Goal: Information Seeking & Learning: Find specific fact

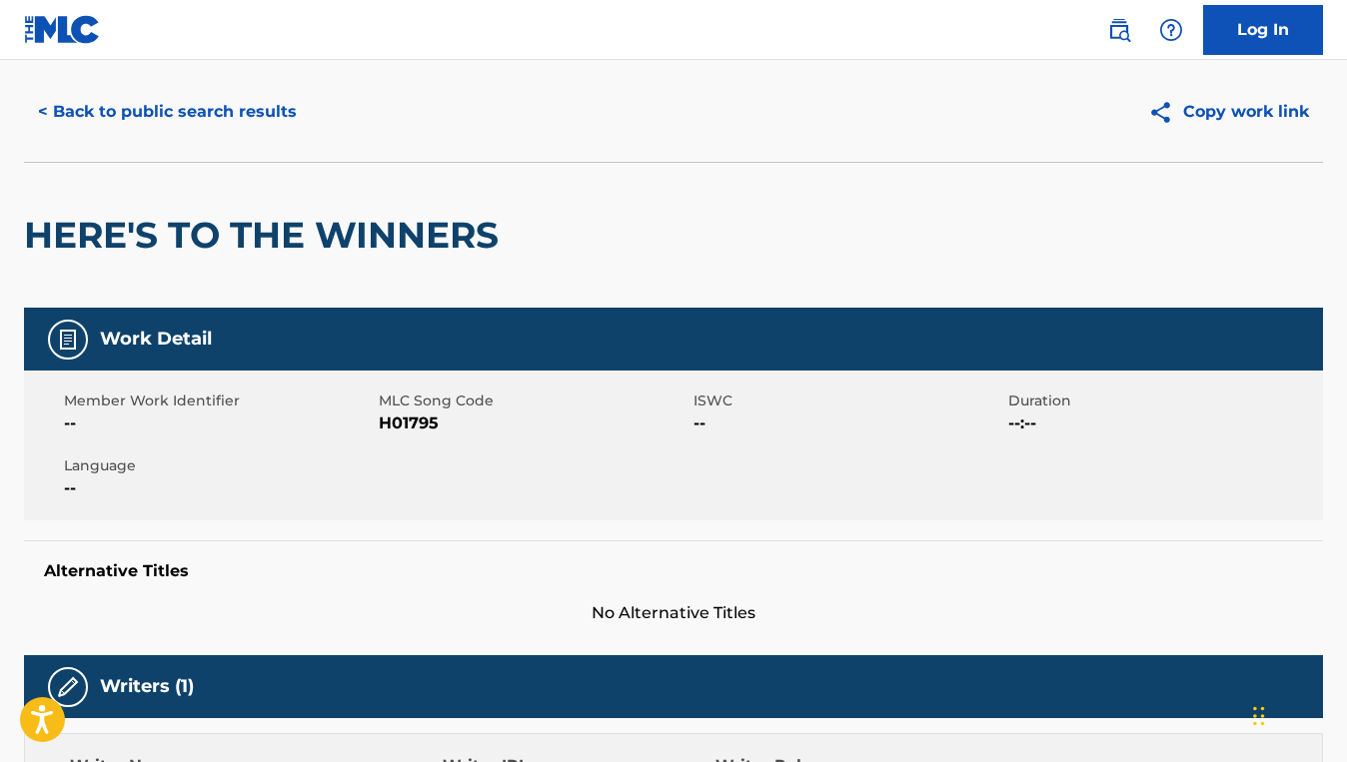
click at [185, 137] on button "< Back to public search results" at bounding box center [167, 112] width 287 height 50
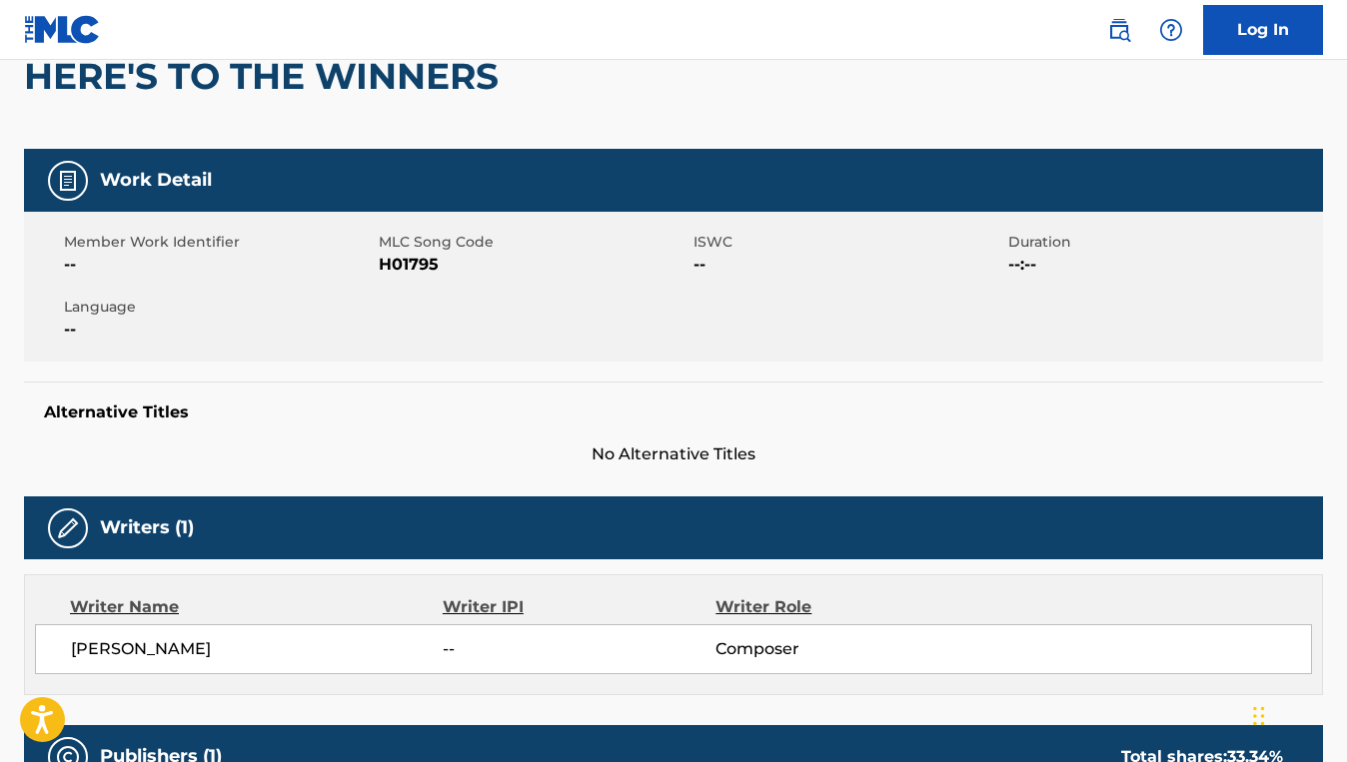
scroll to position [205, 0]
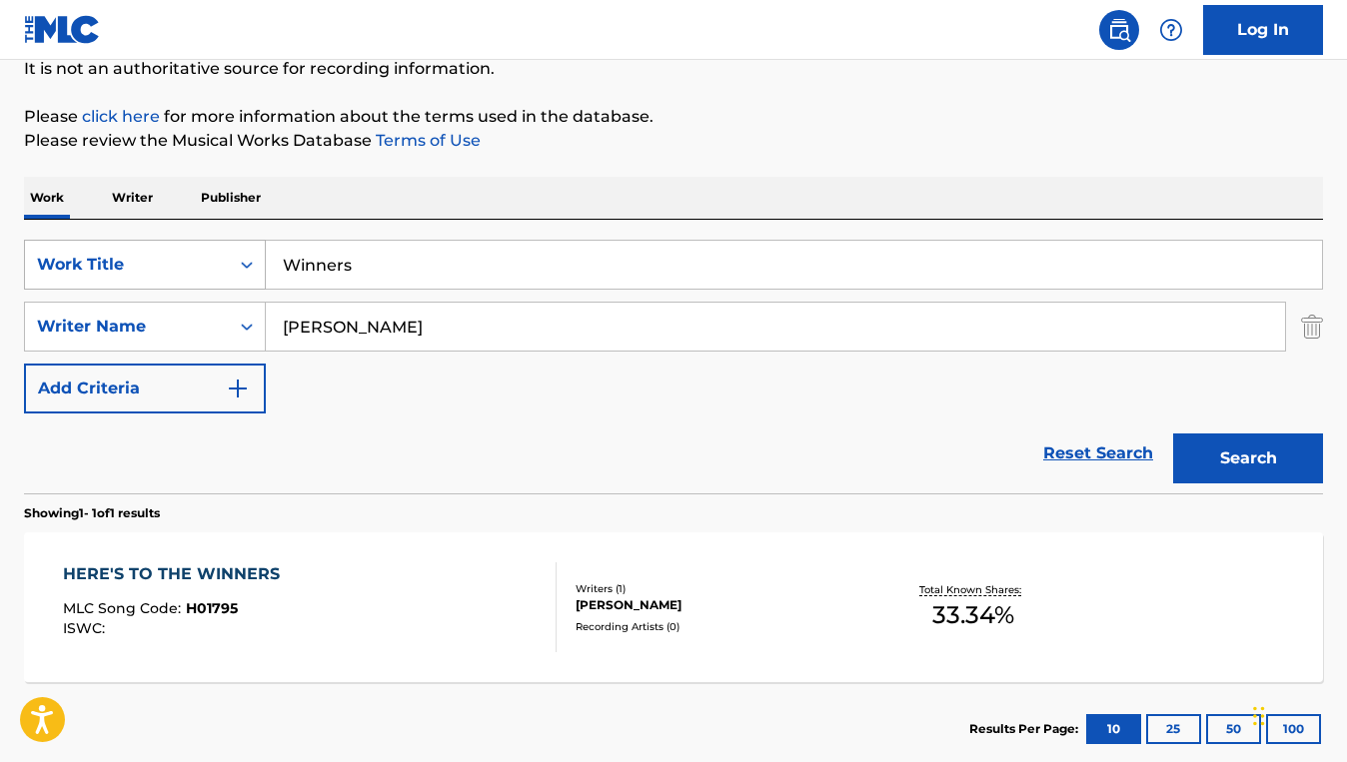
drag, startPoint x: 390, startPoint y: 272, endPoint x: 247, endPoint y: 265, distance: 143.1
click at [247, 265] on div "SearchWithCriteria64e659a6-5731-485f-8743-50594914e6b7 Work Title Winners" at bounding box center [673, 265] width 1299 height 50
paste input "QUEEN OF THE NIGHT"
type input "QUEEN OF THE NIGHT"
click at [171, 470] on div "Reset Search Search" at bounding box center [673, 454] width 1299 height 80
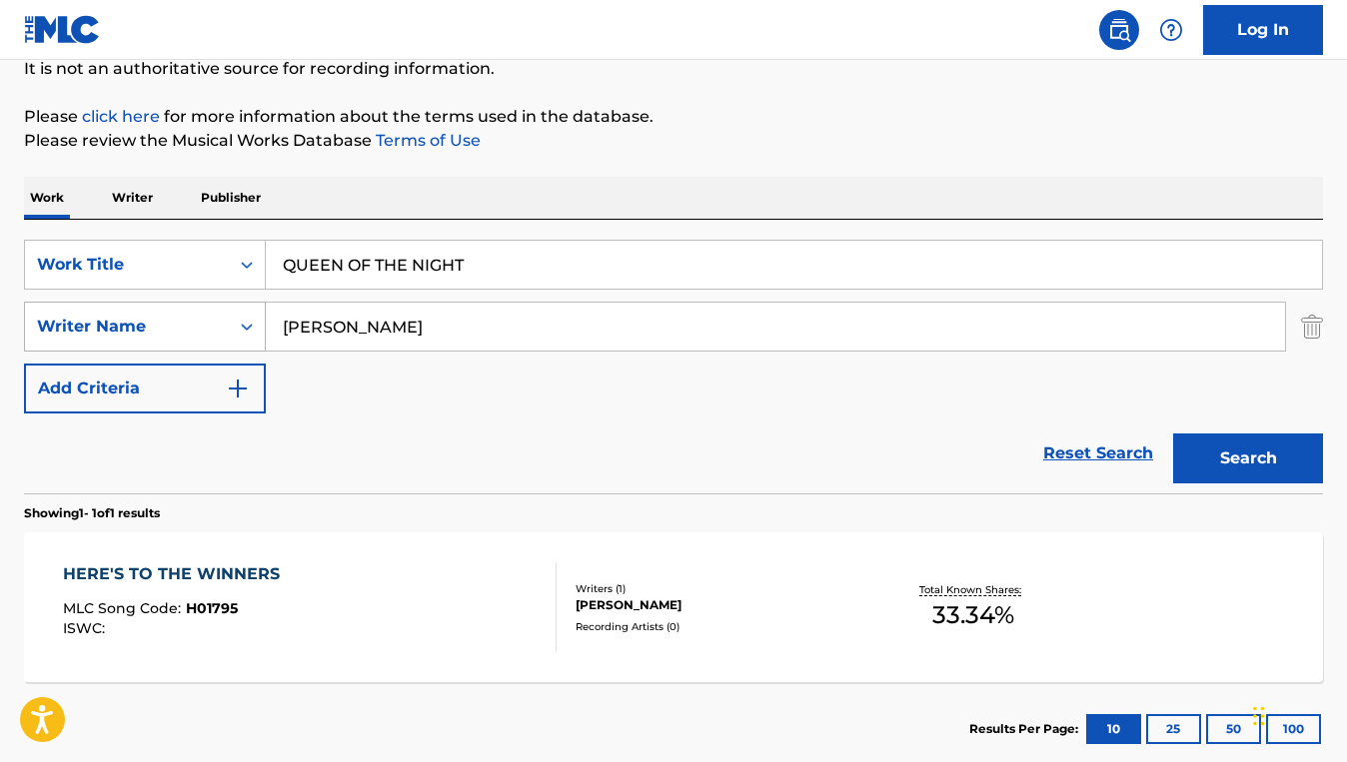
drag, startPoint x: 416, startPoint y: 328, endPoint x: 234, endPoint y: 317, distance: 182.2
click at [234, 317] on div "SearchWithCriteria502a030f-a6a4-44d7-a4da-64a191907af6 Writer Name [PERSON_NAME]" at bounding box center [673, 327] width 1299 height 50
paste input "[PERSON_NAME]"
type input "[PERSON_NAME]"
click at [1173, 434] on button "Search" at bounding box center [1248, 459] width 150 height 50
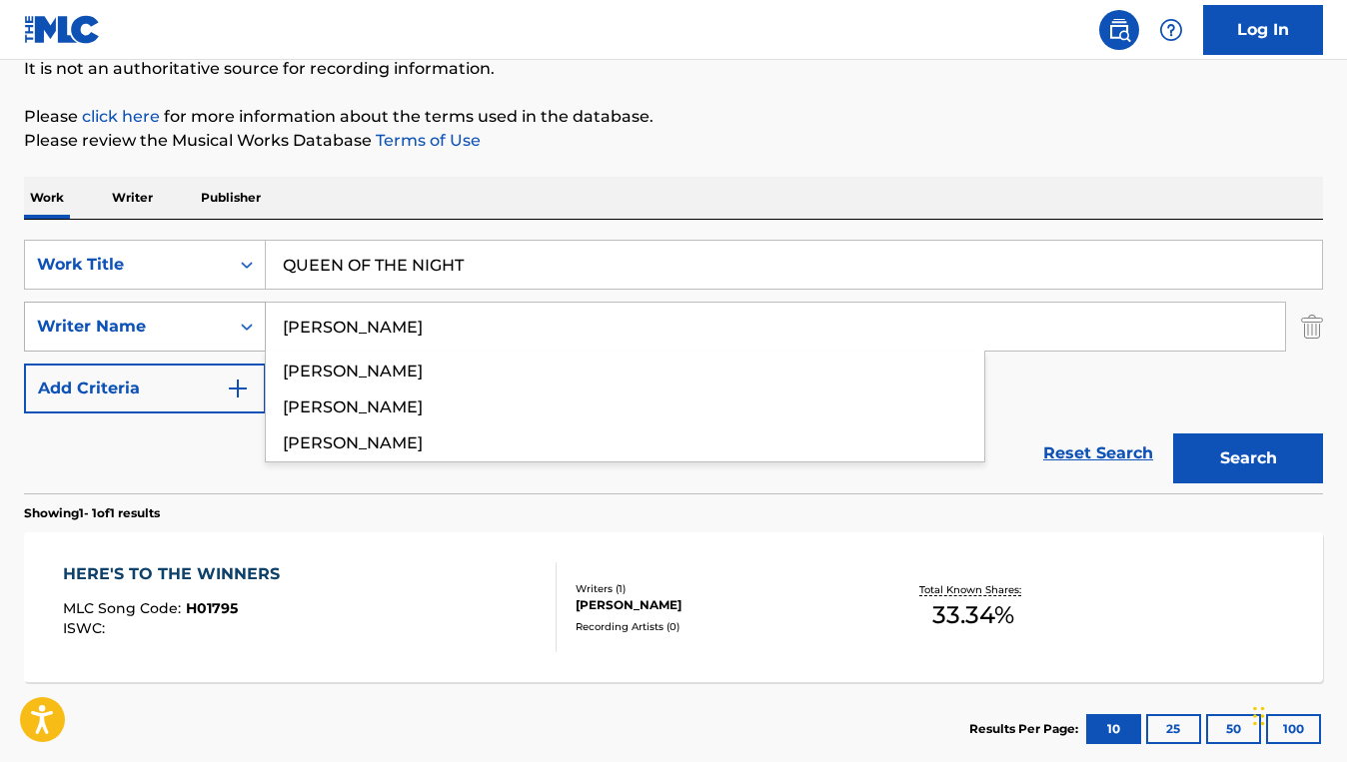
scroll to position [170, 0]
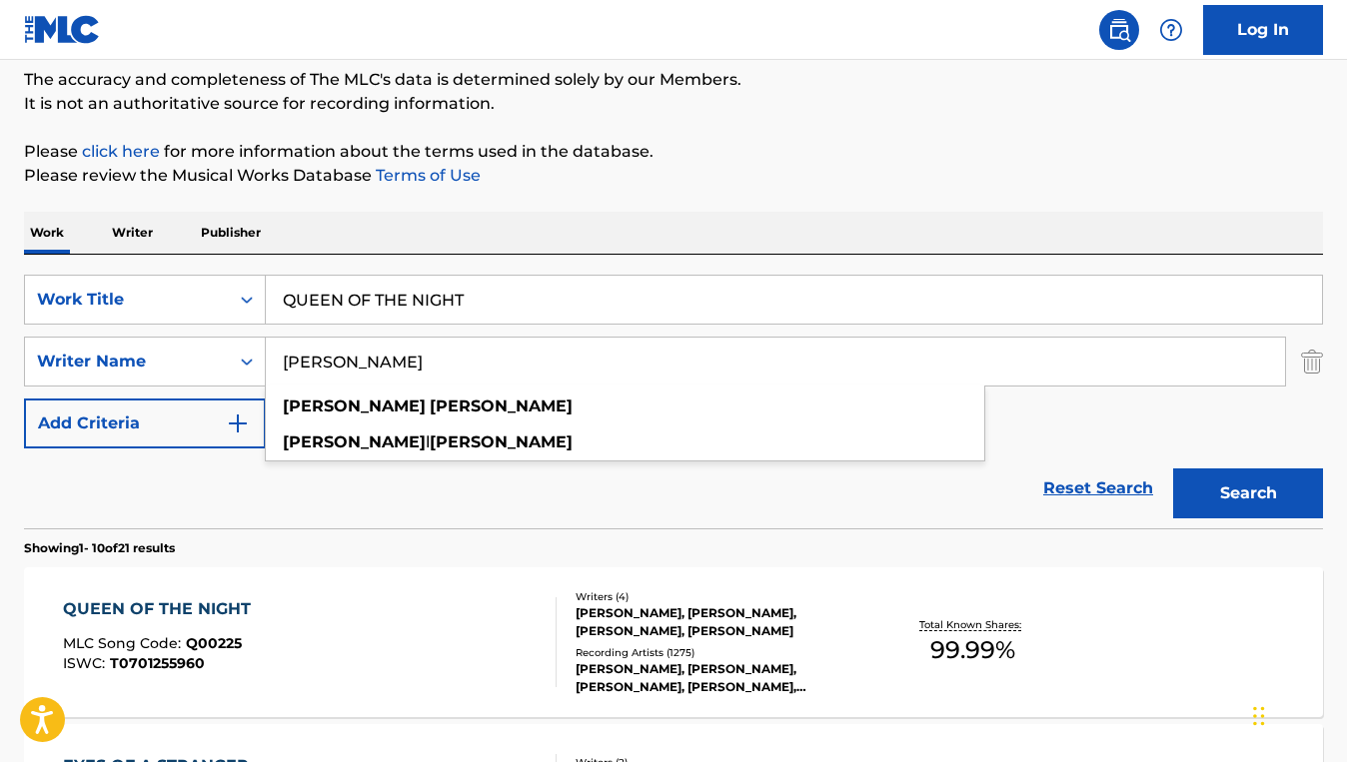
click at [610, 248] on div "Work Writer Publisher" at bounding box center [673, 233] width 1299 height 42
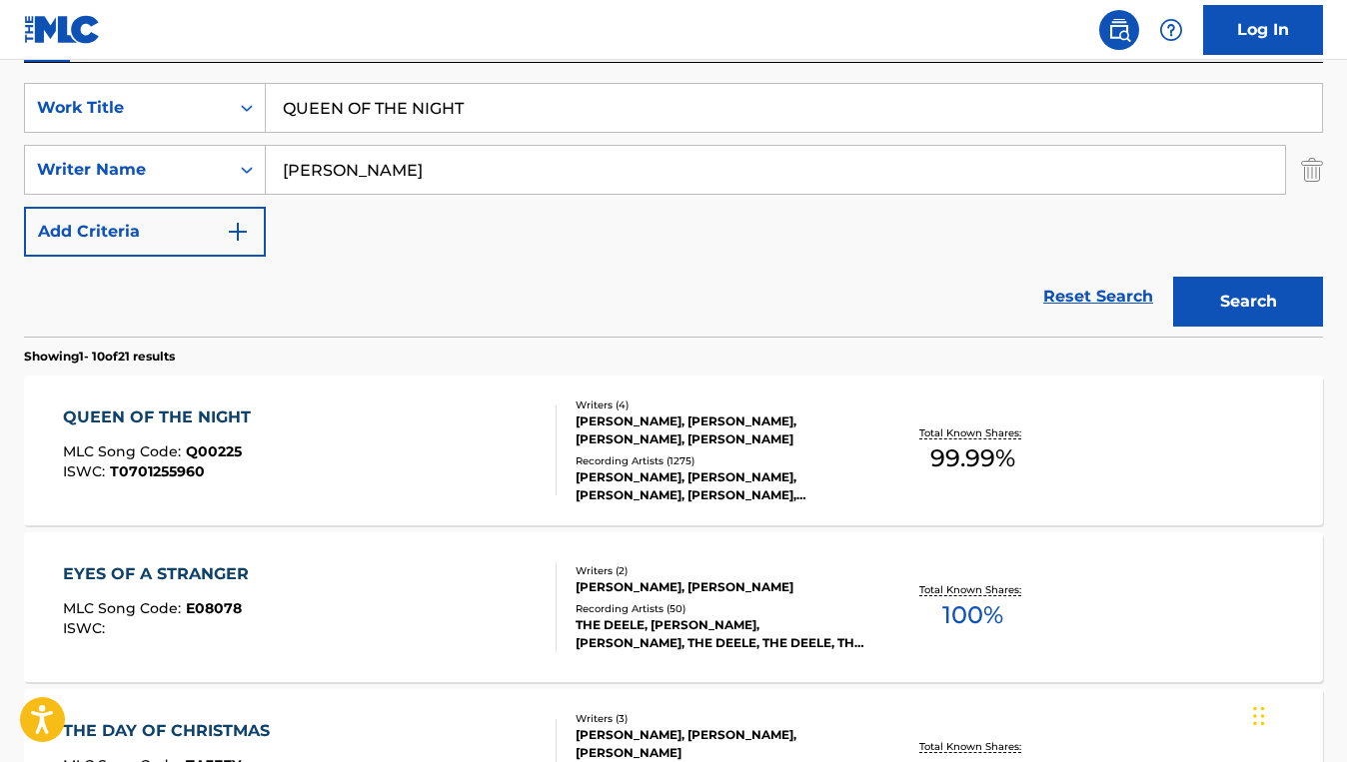
scroll to position [376, 0]
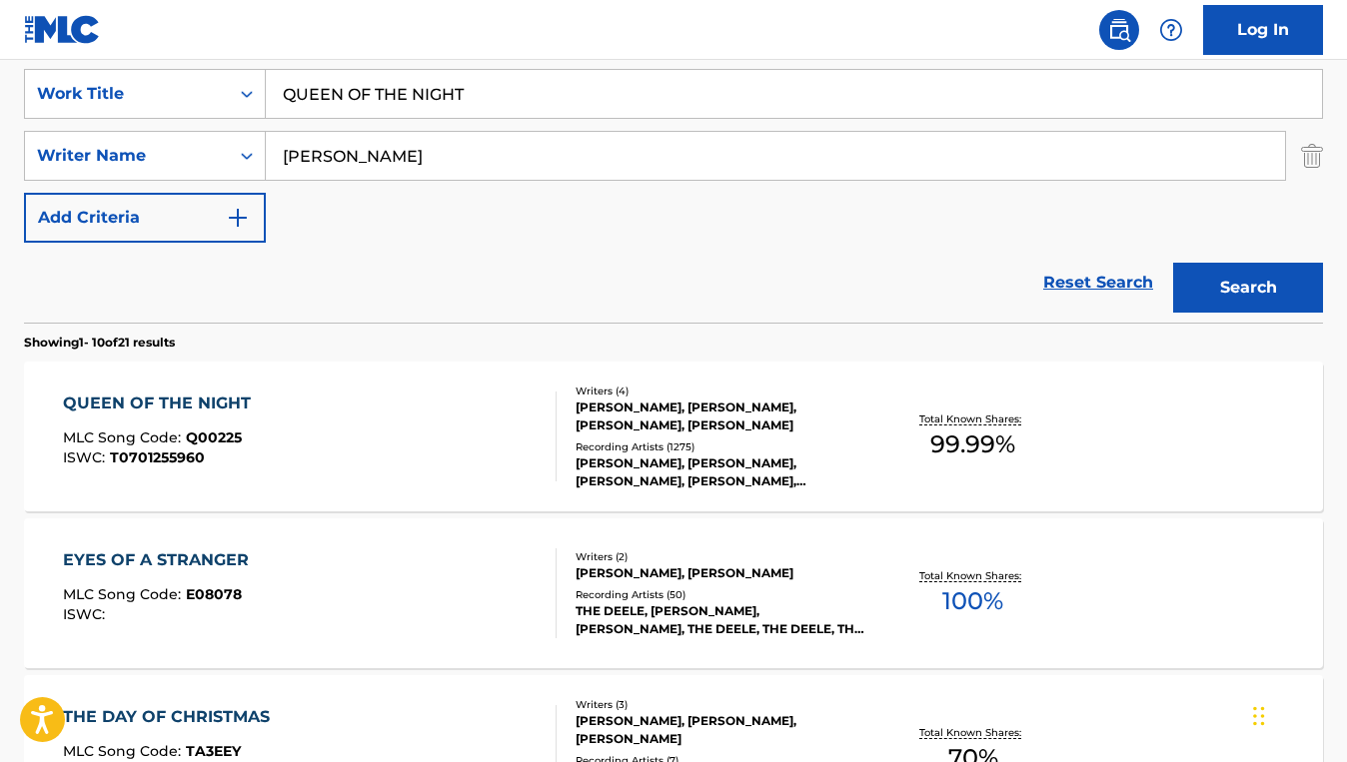
click at [458, 406] on div "QUEEN OF THE NIGHT MLC Song Code : Q00225 ISWC : T0701255960" at bounding box center [310, 437] width 494 height 90
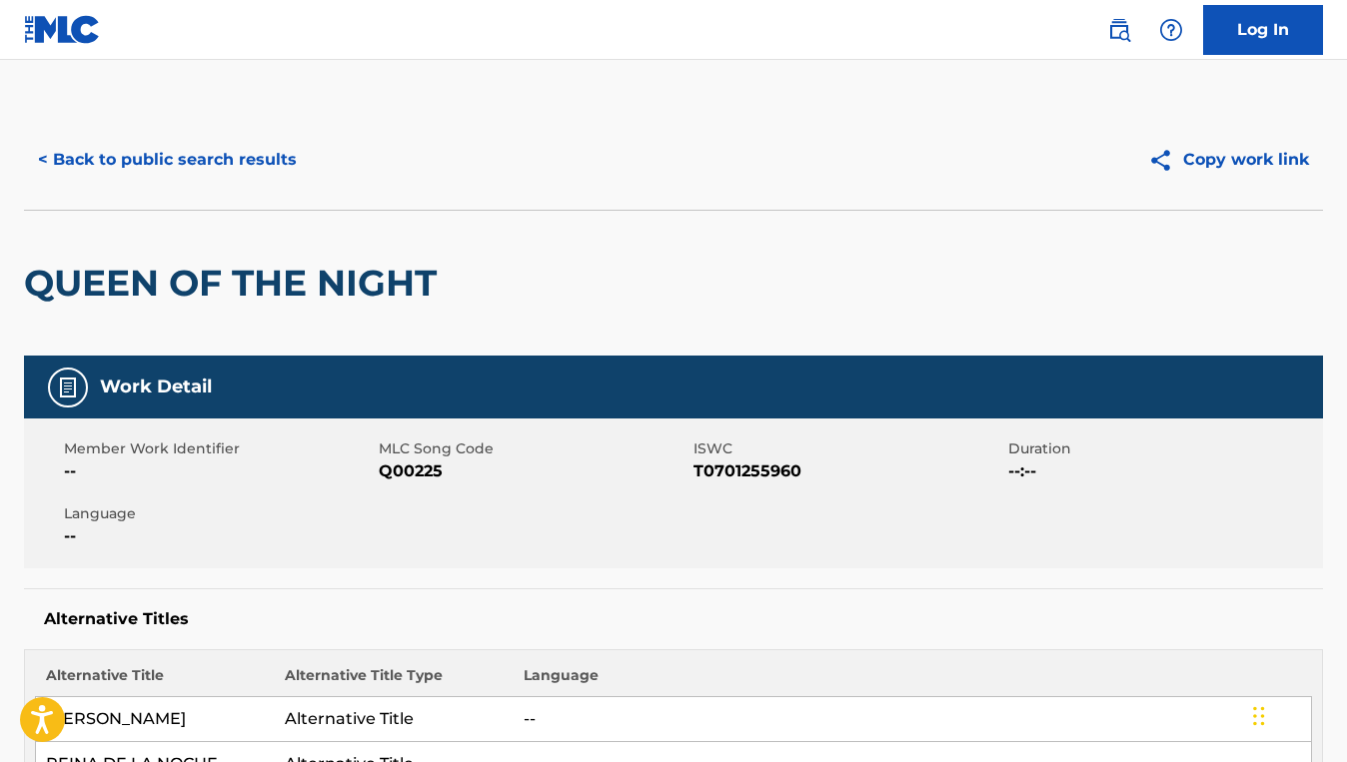
click at [241, 150] on button "< Back to public search results" at bounding box center [167, 160] width 287 height 50
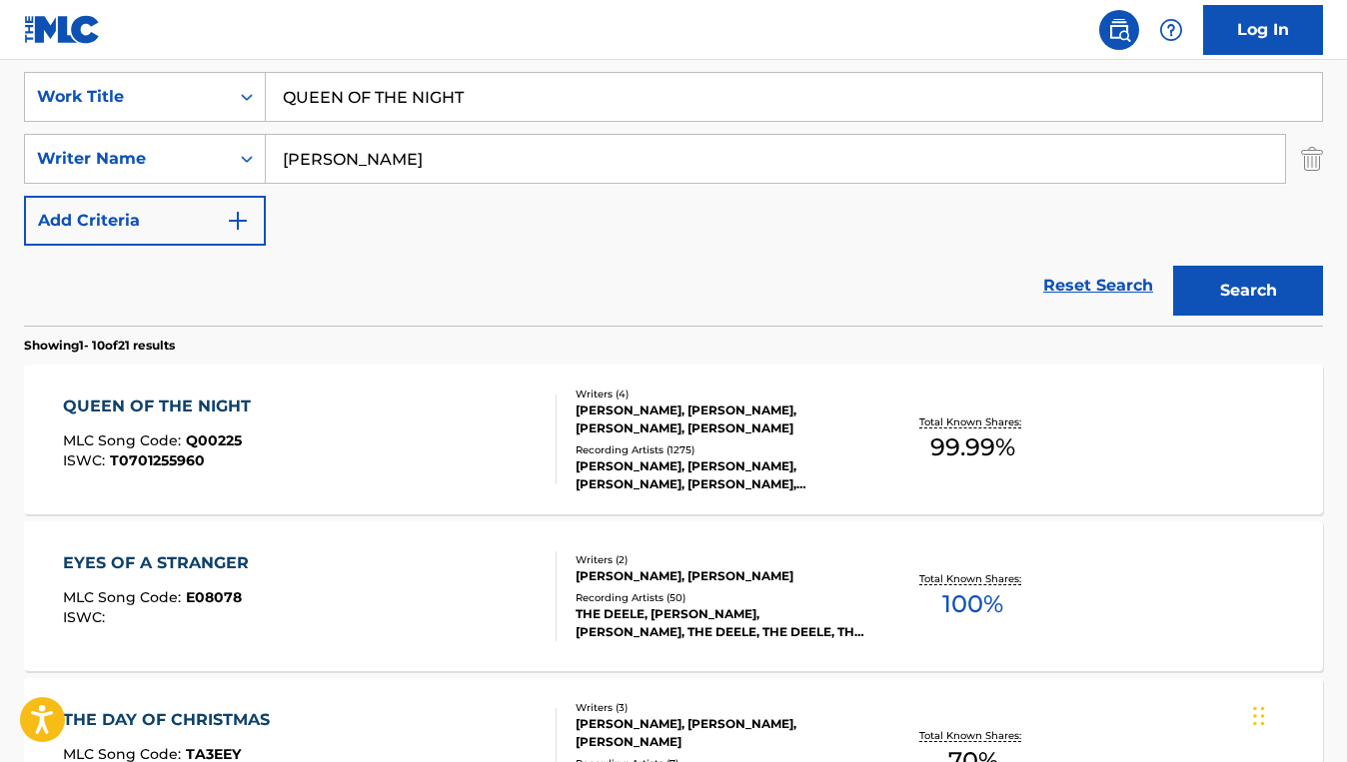
drag, startPoint x: 479, startPoint y: 103, endPoint x: 268, endPoint y: 82, distance: 211.9
click at [268, 82] on input "QUEEN OF THE NIGHT" at bounding box center [794, 97] width 1056 height 48
paste input "HIGH CLASS"
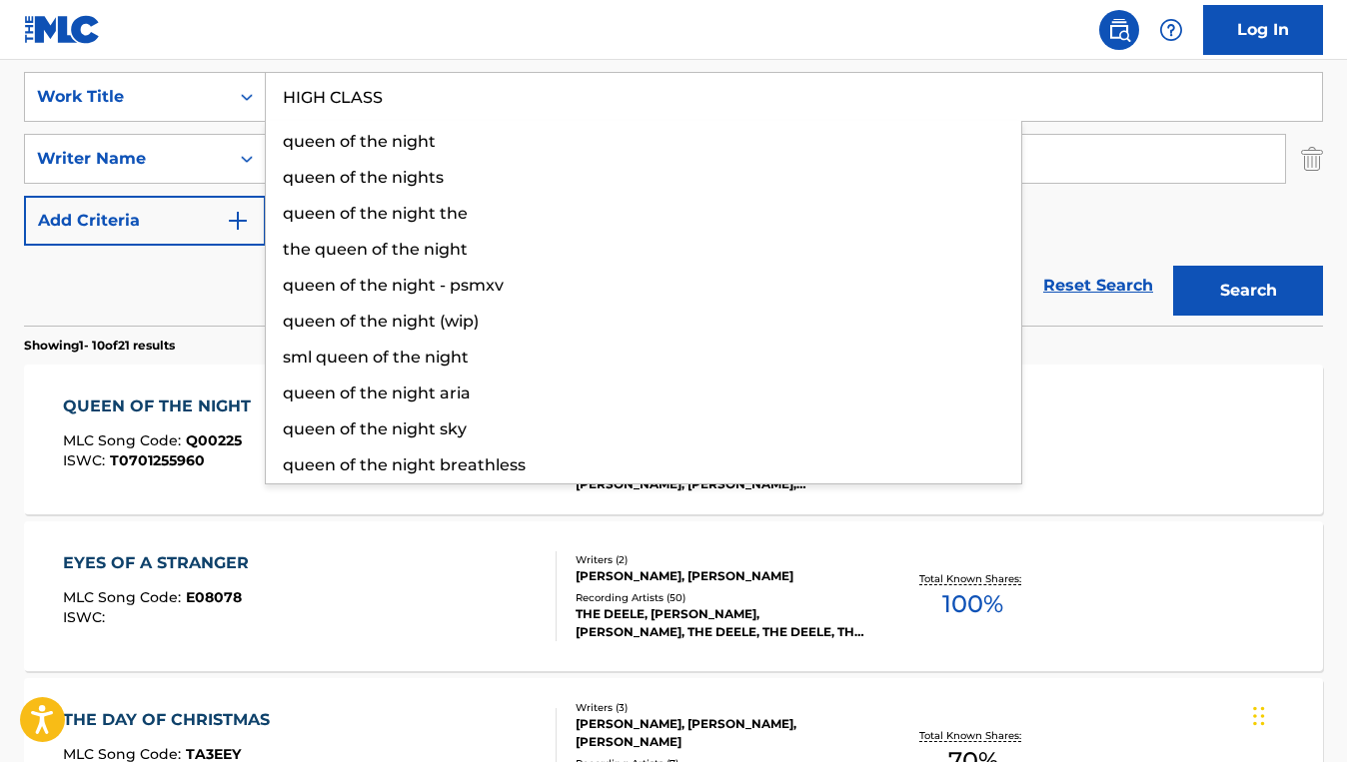
type input "HIGH CLASS"
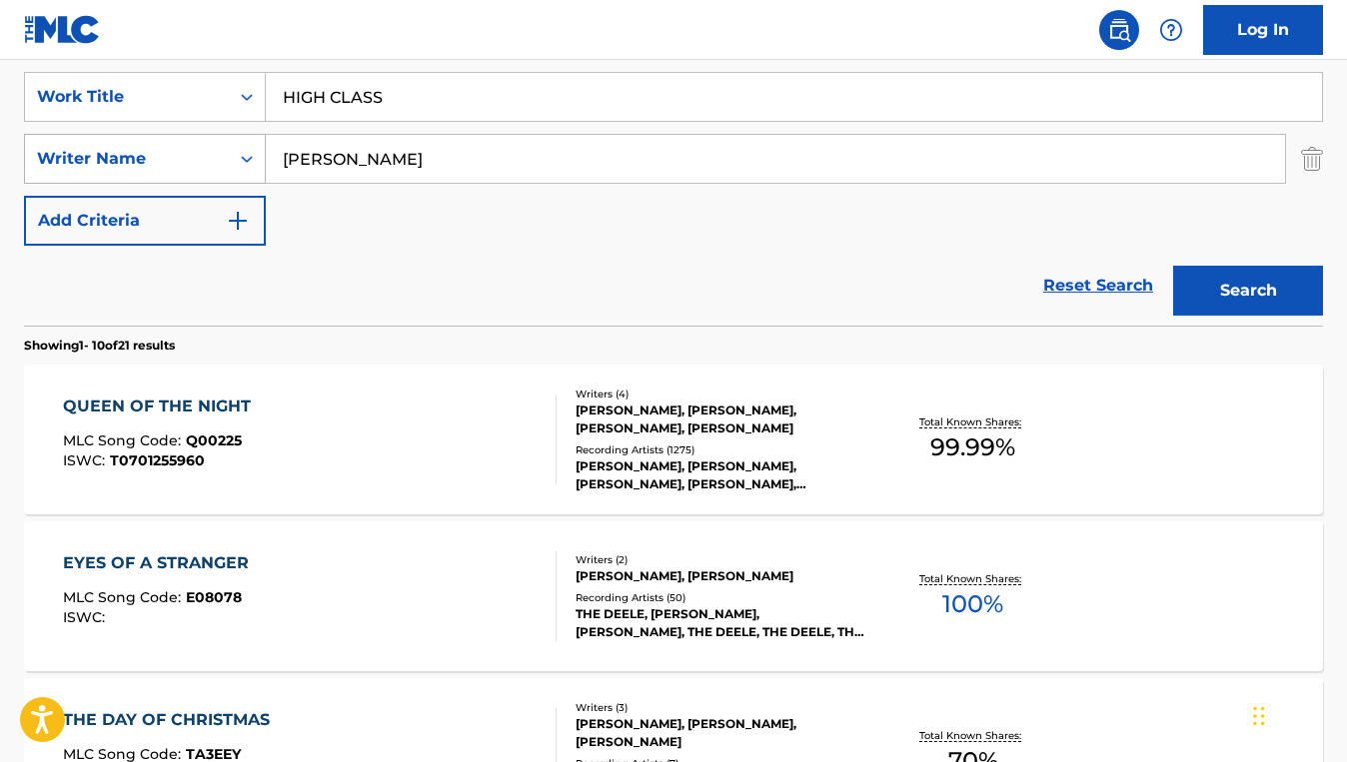
drag, startPoint x: 467, startPoint y: 165, endPoint x: 255, endPoint y: 152, distance: 212.3
click at [255, 152] on div "SearchWithCriteria502a030f-a6a4-44d7-a4da-64a191907af6 Writer Name [PERSON_NAME]" at bounding box center [673, 159] width 1299 height 50
paste input "[PERSON_NAME]"
type input "[PERSON_NAME]"
click at [1173, 266] on button "Search" at bounding box center [1248, 291] width 150 height 50
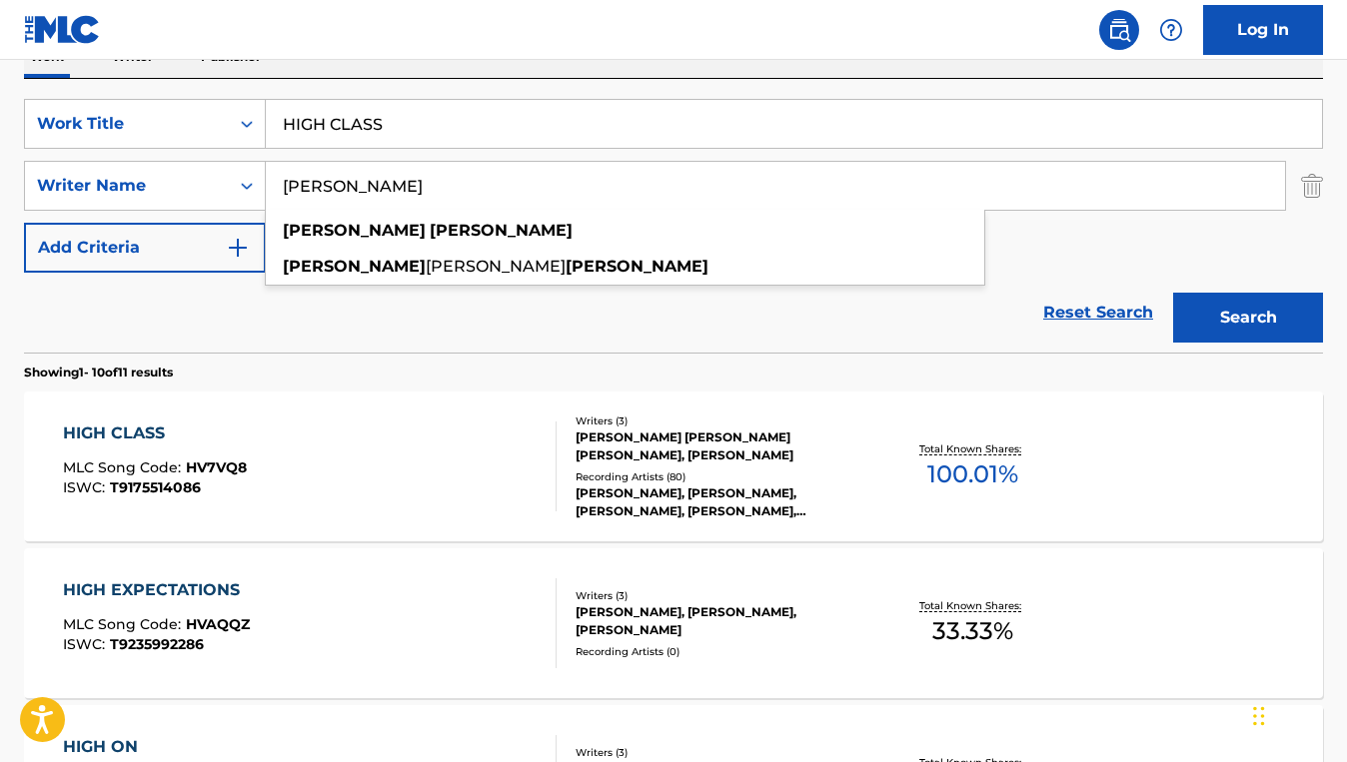
scroll to position [358, 0]
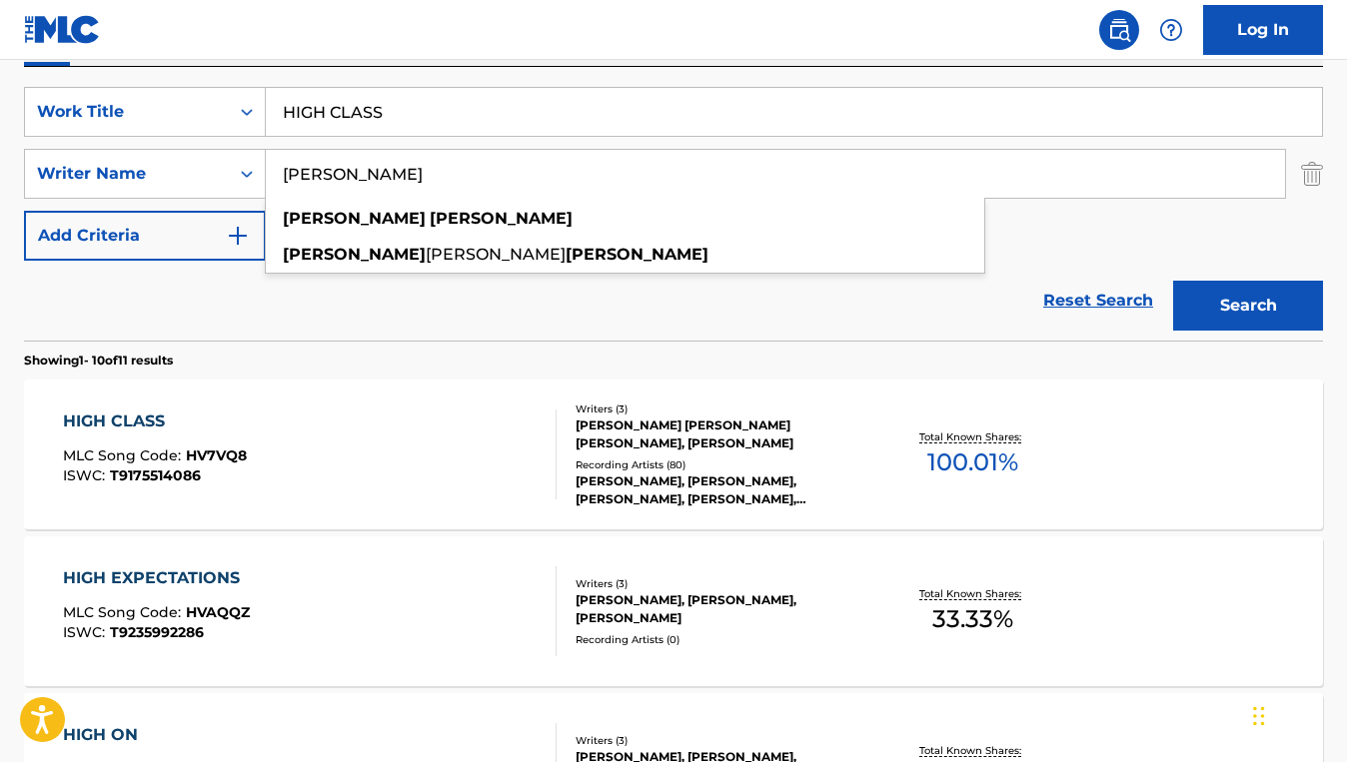
click at [448, 483] on div "HIGH CLASS MLC Song Code : HV7VQ8 ISWC : T9175514086" at bounding box center [310, 455] width 494 height 90
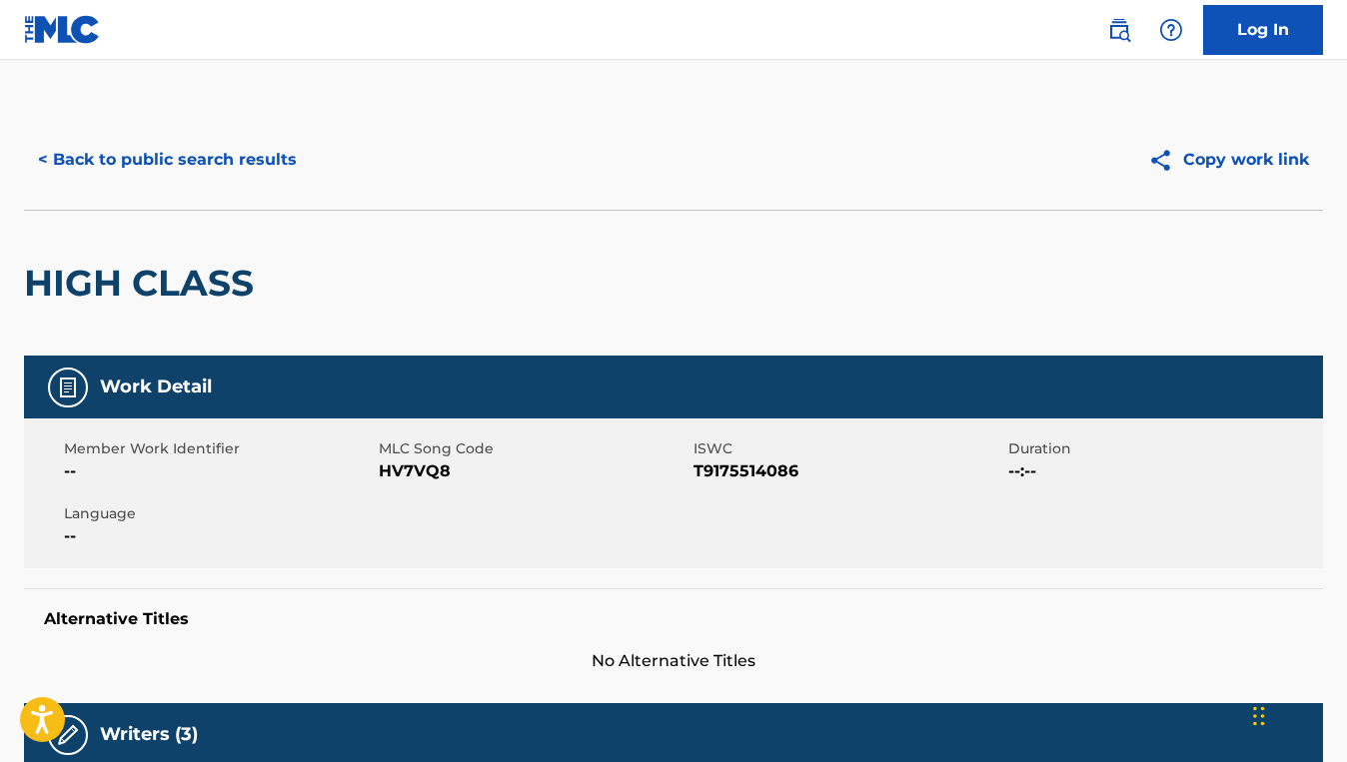
click at [206, 175] on button "< Back to public search results" at bounding box center [167, 160] width 287 height 50
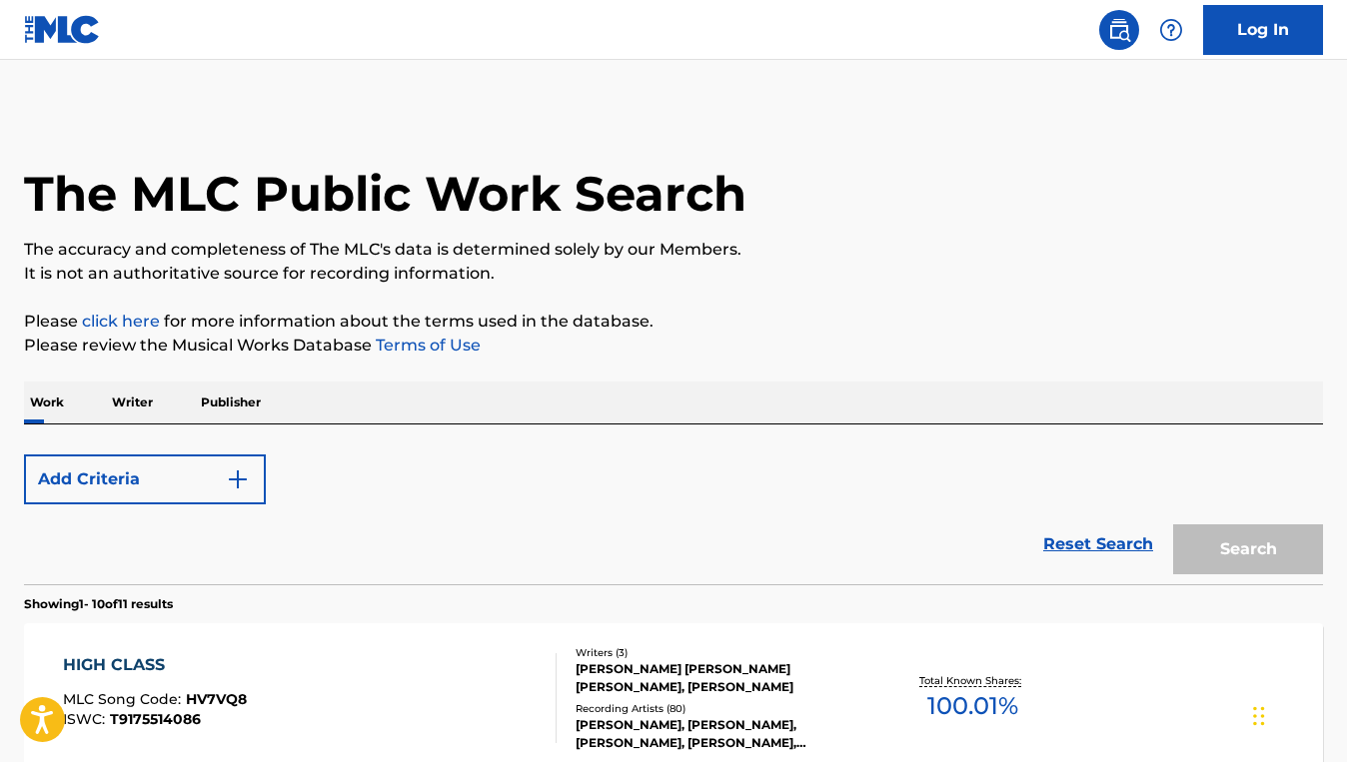
scroll to position [349, 0]
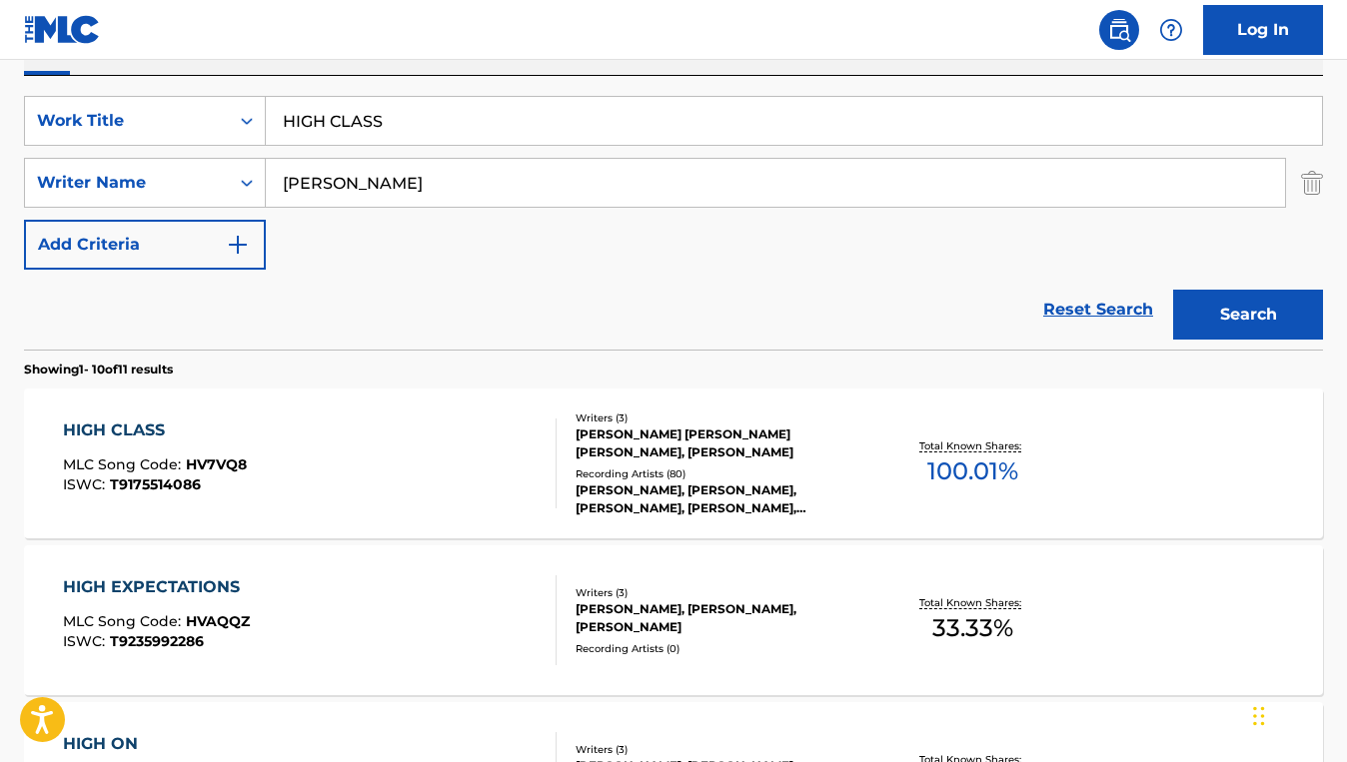
drag, startPoint x: 409, startPoint y: 120, endPoint x: 263, endPoint y: 103, distance: 146.9
click at [263, 103] on div "SearchWithCriteria64e659a6-5731-485f-8743-50594914e6b7 Work Title HIGH CLASS" at bounding box center [673, 121] width 1299 height 50
paste input "BLESSED ASSURANCE (MY KING IS COMING)"
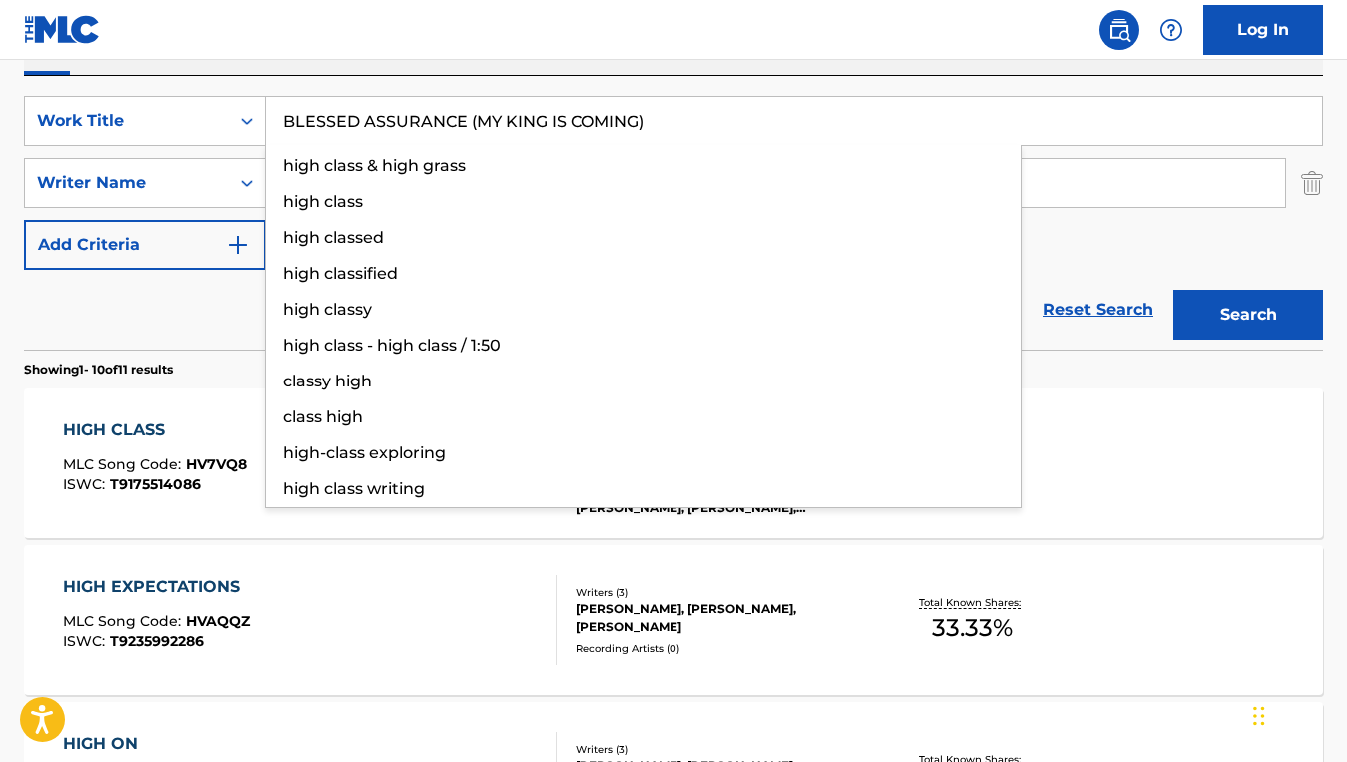
type input "BLESSED ASSURANCE (MY KING IS COMING)"
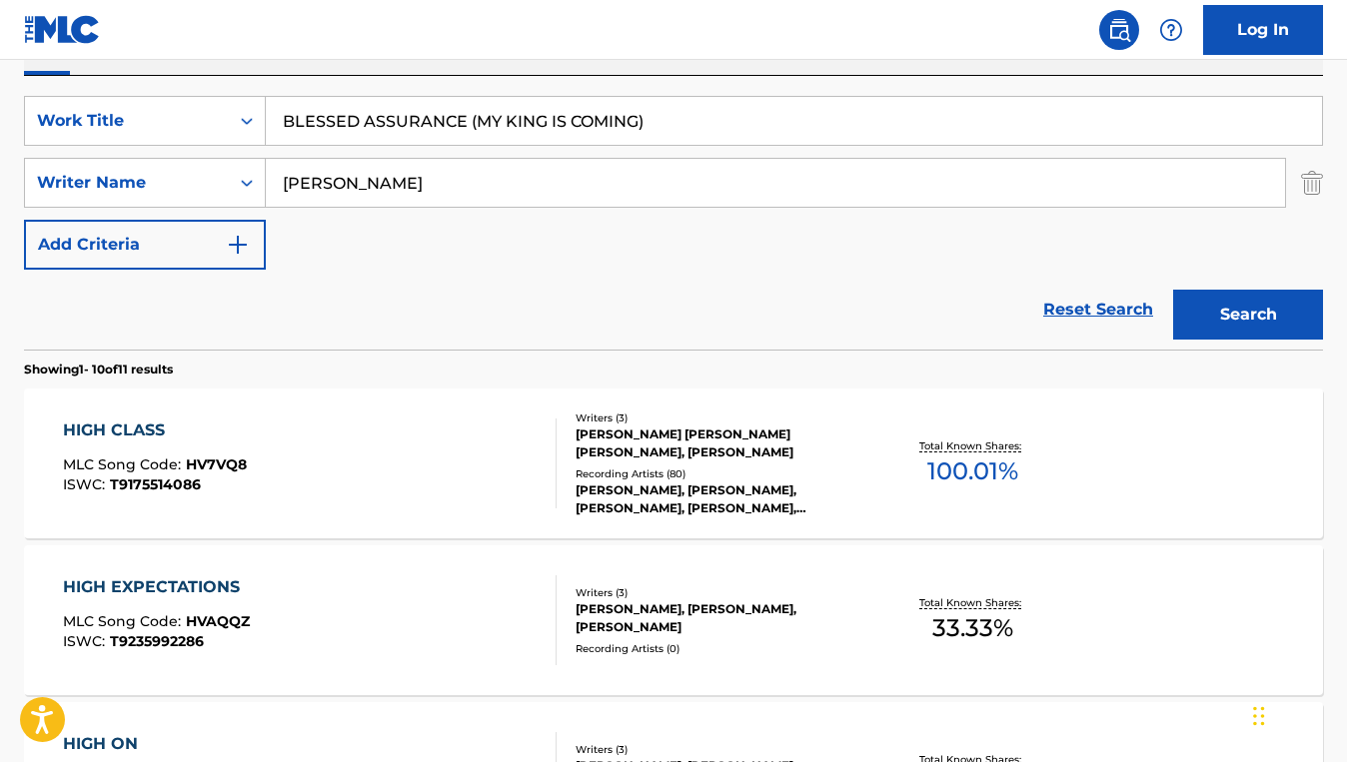
drag, startPoint x: 419, startPoint y: 193, endPoint x: 279, endPoint y: 187, distance: 140.0
click at [279, 187] on input "[PERSON_NAME]" at bounding box center [775, 183] width 1019 height 48
paste input "[PERSON_NAME]"
type input "[PERSON_NAME]"
click at [1173, 290] on button "Search" at bounding box center [1248, 315] width 150 height 50
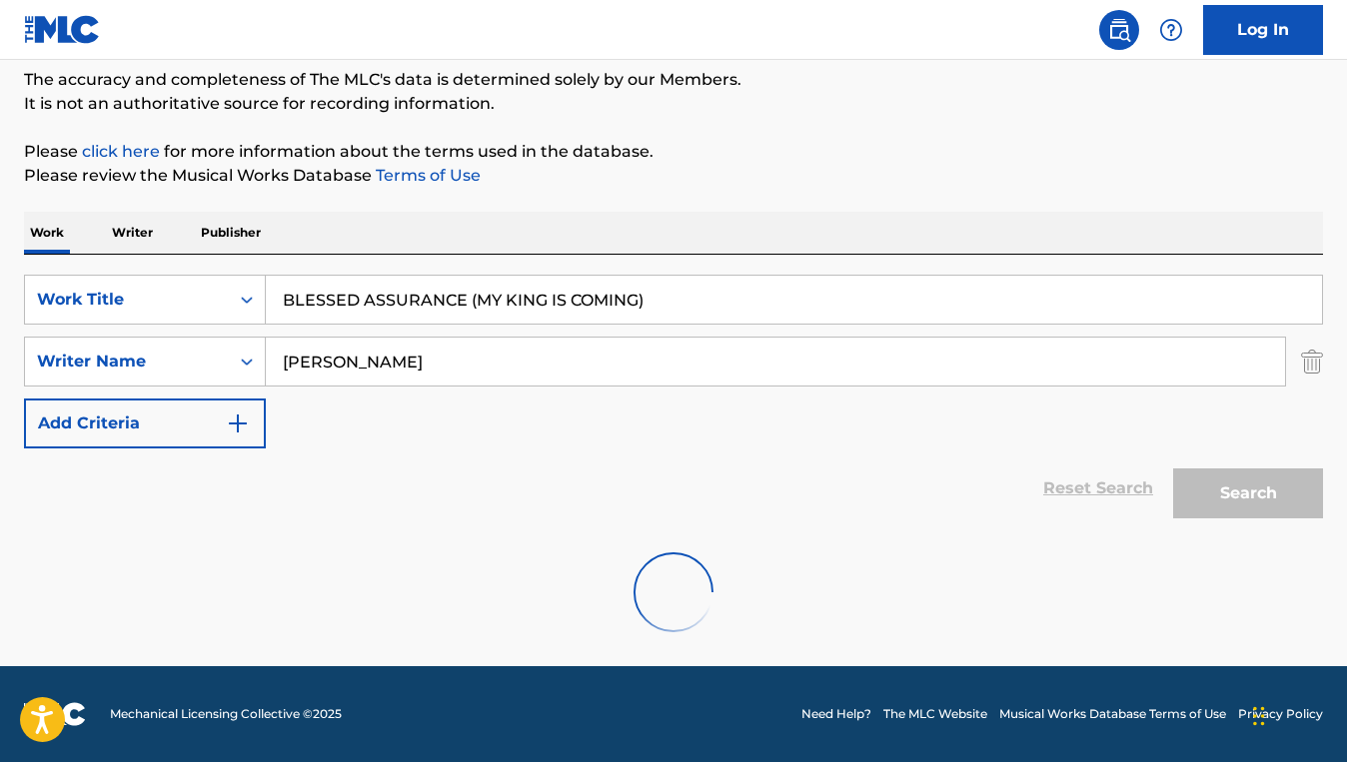
scroll to position [170, 0]
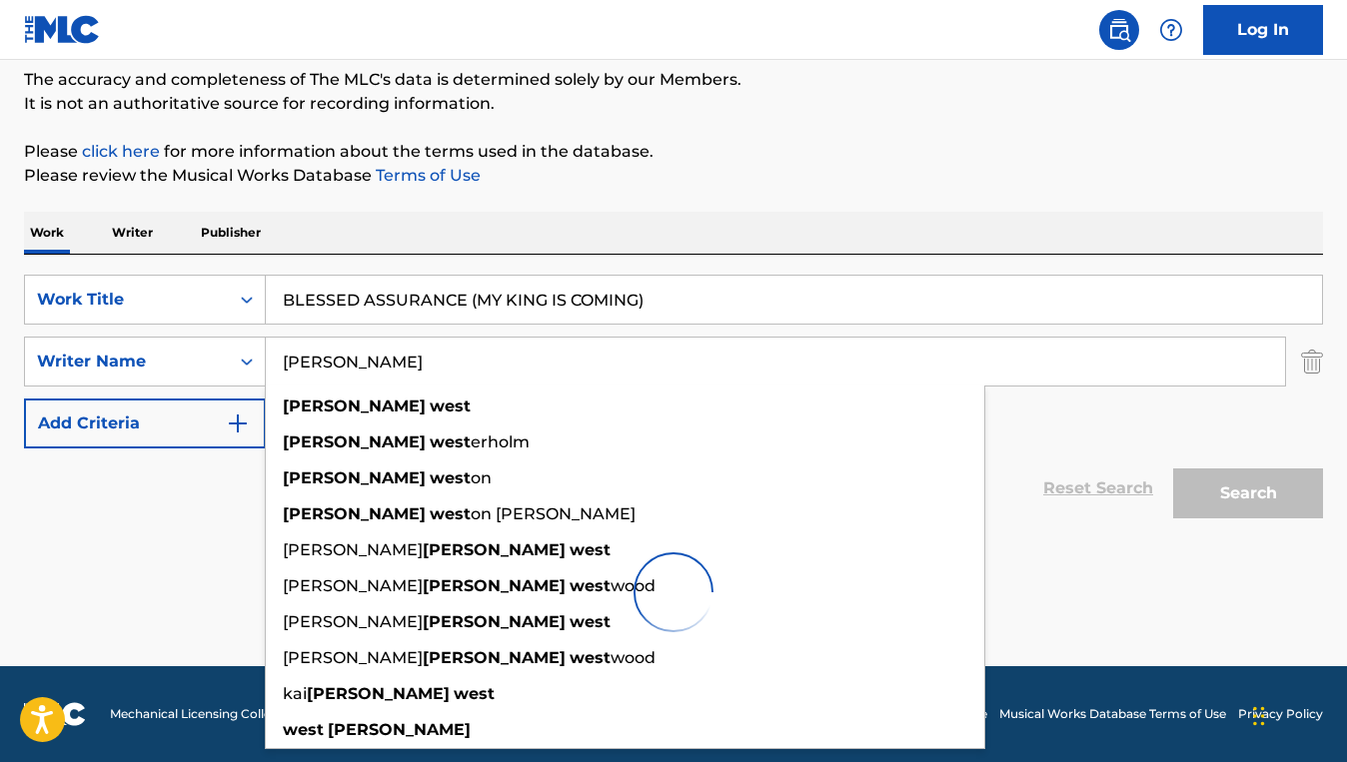
click at [775, 241] on div "Work Writer Publisher" at bounding box center [673, 233] width 1299 height 42
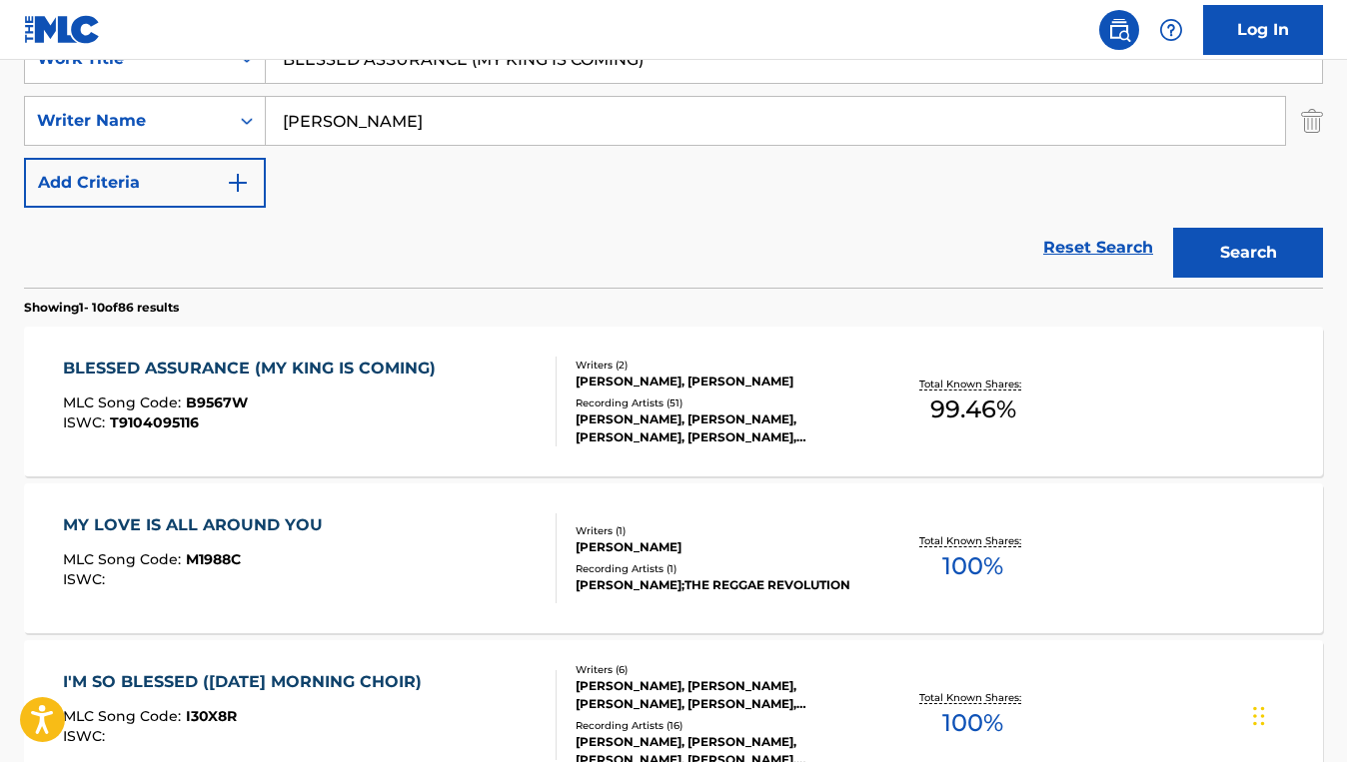
scroll to position [439, 0]
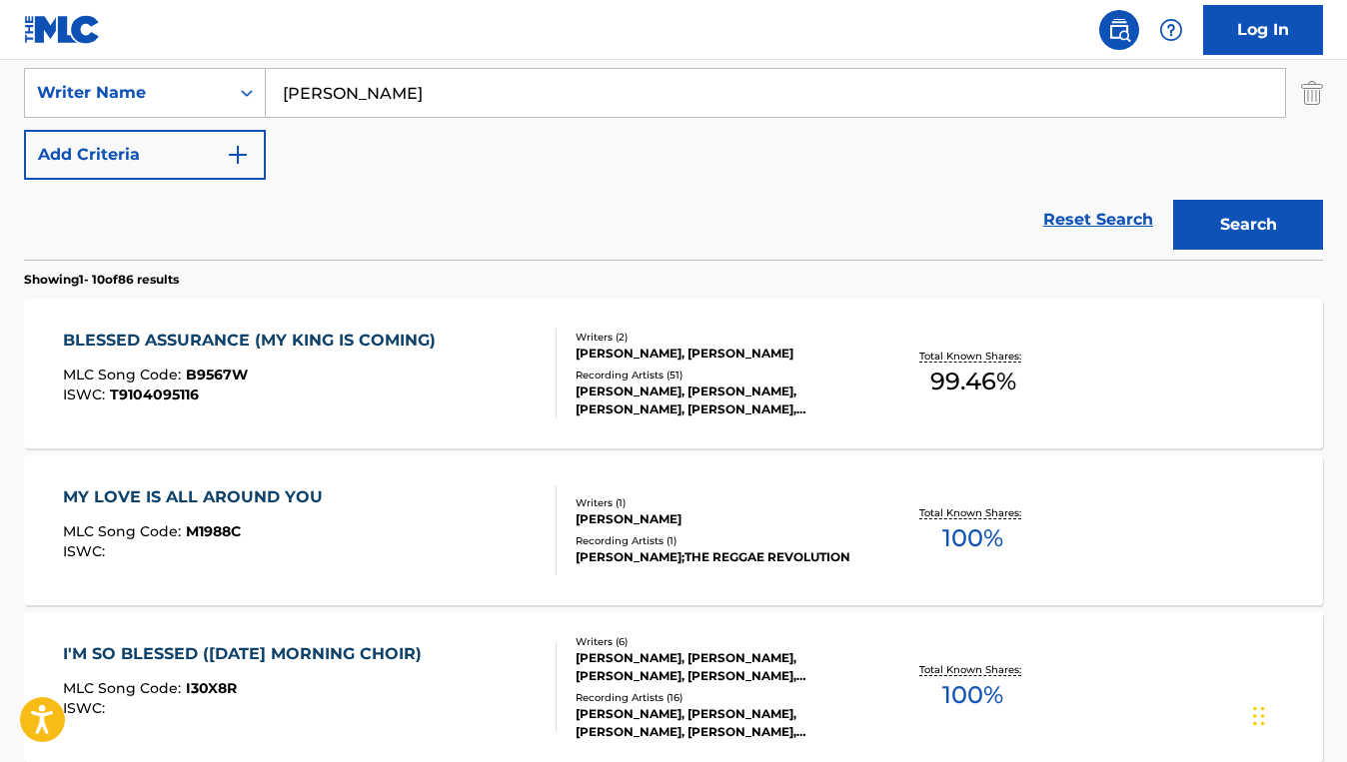
click at [470, 384] on div "BLESSED ASSURANCE (MY KING IS COMING) MLC Song Code : B9567W ISWC : T9104095116" at bounding box center [310, 374] width 494 height 90
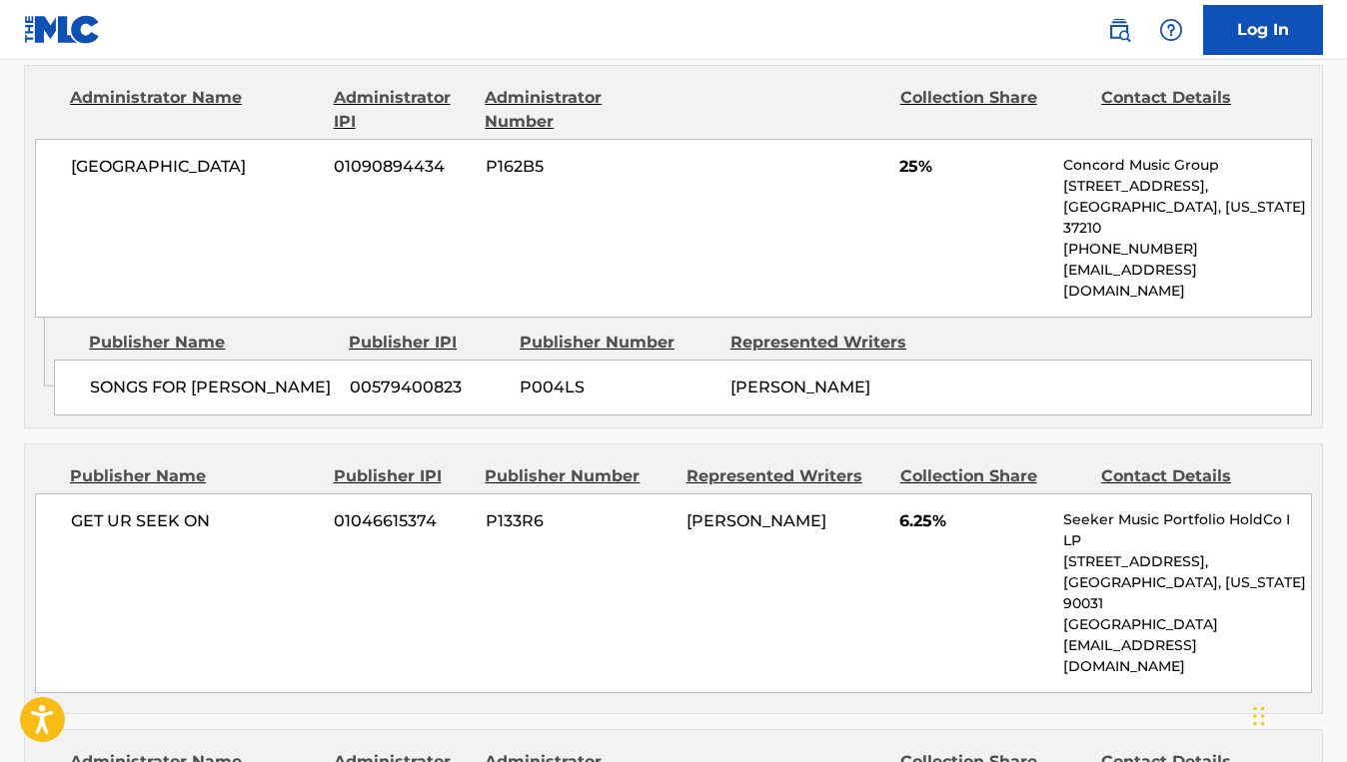
scroll to position [2045, 0]
